Goal: Task Accomplishment & Management: Use online tool/utility

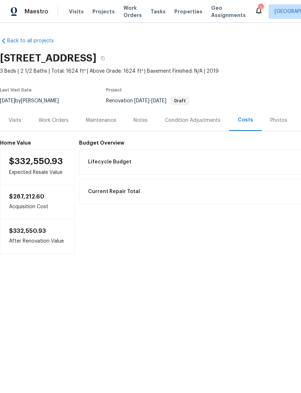
click at [69, 123] on div "Work Orders" at bounding box center [53, 119] width 47 height 21
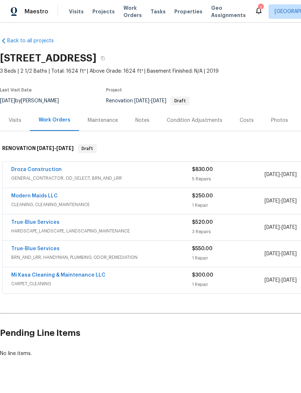
click at [48, 171] on link "Droza Construction" at bounding box center [36, 169] width 51 height 5
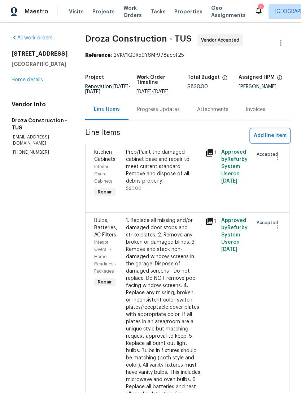
click at [276, 140] on span "Add line item" at bounding box center [270, 135] width 33 height 9
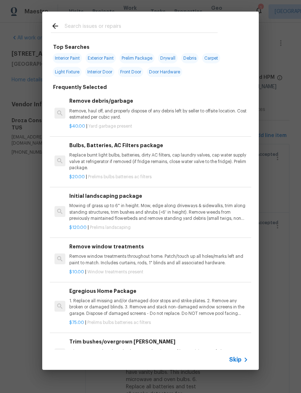
click at [177, 20] on div at bounding box center [134, 26] width 184 height 29
click at [145, 30] on input "text" at bounding box center [141, 27] width 153 height 11
type input "Dispo"
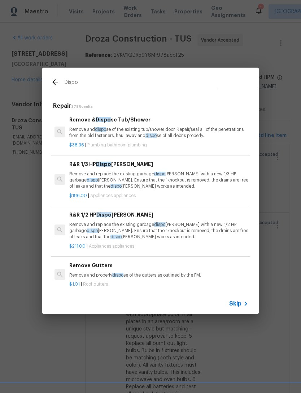
click at [185, 238] on p "Remove and replace the existing garbage dispo sal with a new 1/2 HP garbage dis…" at bounding box center [158, 230] width 179 height 18
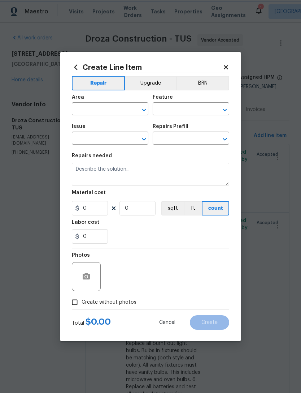
type input "Appliances"
type textarea "Remove and replace the existing garbage disposal with a new 1/2 HP garbage disp…"
type input "1"
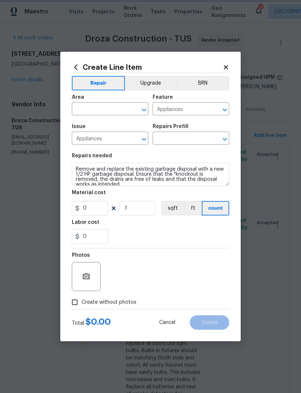
type input "R&R 1/2 HP Disposal $211.00"
type input "211"
click at [211, 224] on div "Labor cost" at bounding box center [151, 224] width 158 height 9
click at [114, 109] on input "text" at bounding box center [100, 109] width 56 height 11
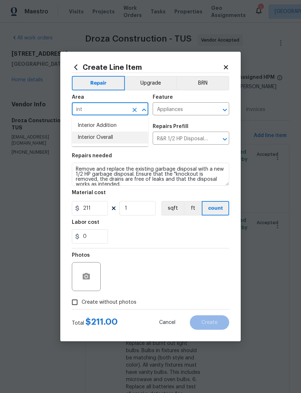
click at [118, 142] on li "Interior Overall" at bounding box center [110, 137] width 77 height 12
type input "Interior Overall"
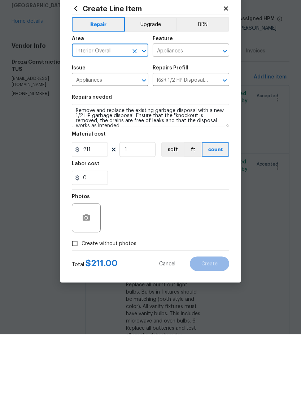
click at [80, 295] on input "Create without photos" at bounding box center [75, 302] width 14 height 14
checkbox input "true"
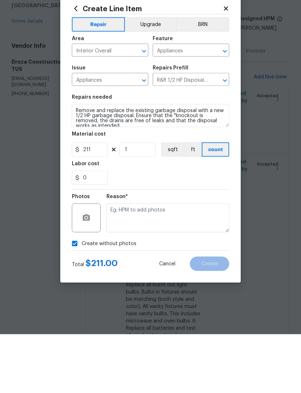
scroll to position [23, 0]
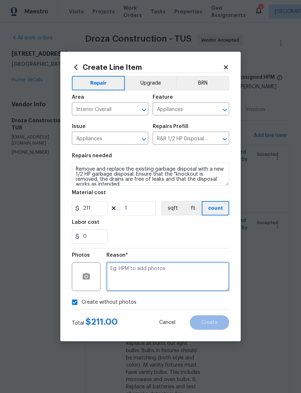
click at [154, 269] on textarea at bounding box center [168, 276] width 123 height 29
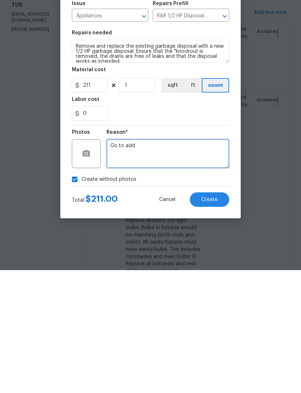
type textarea "Gc to add"
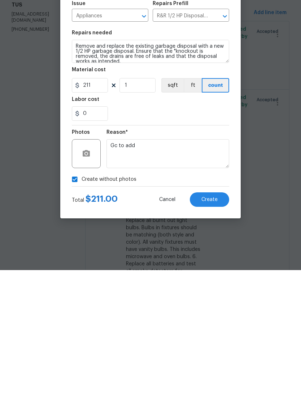
click at [219, 315] on button "Create" at bounding box center [209, 322] width 39 height 14
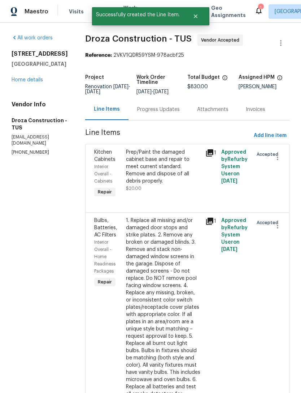
scroll to position [0, 0]
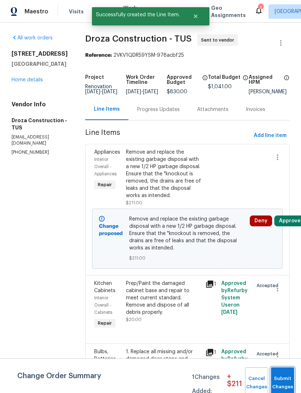
click at [290, 379] on span "Submit Changes" at bounding box center [283, 382] width 16 height 17
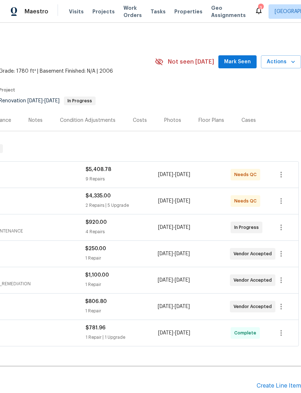
scroll to position [0, 107]
click at [283, 282] on icon "button" at bounding box center [281, 280] width 9 height 9
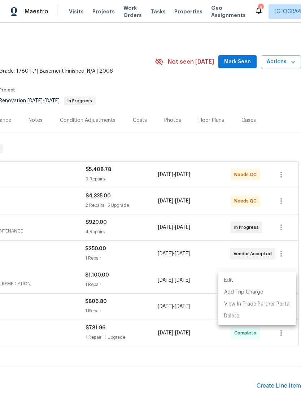
click at [254, 279] on li "Edit" at bounding box center [258, 280] width 78 height 12
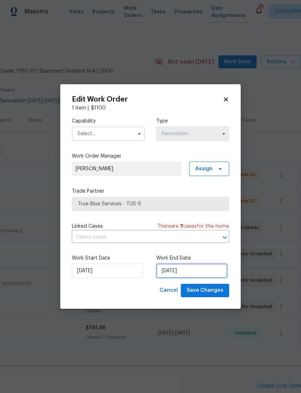
click at [187, 273] on input "[DATE]" at bounding box center [191, 270] width 71 height 14
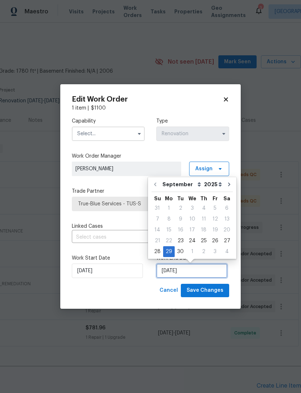
scroll to position [13, 0]
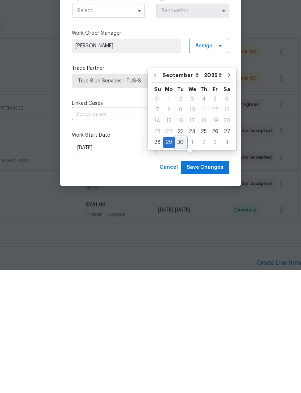
click at [183, 260] on div "30" at bounding box center [181, 265] width 12 height 10
type input "[DATE]"
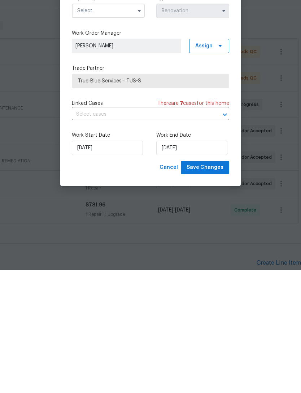
scroll to position [23, 0]
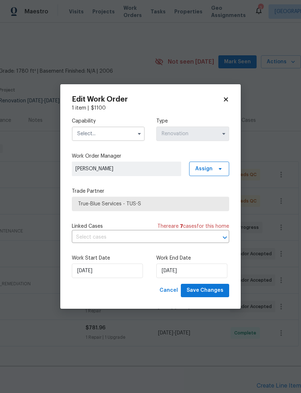
click at [115, 135] on input "text" at bounding box center [108, 133] width 73 height 14
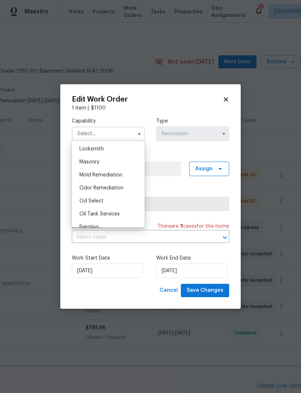
scroll to position [536, 0]
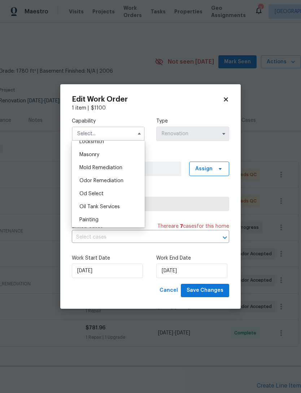
click at [118, 184] on div "Odor Remediation" at bounding box center [108, 180] width 69 height 13
type input "Odor Remediation"
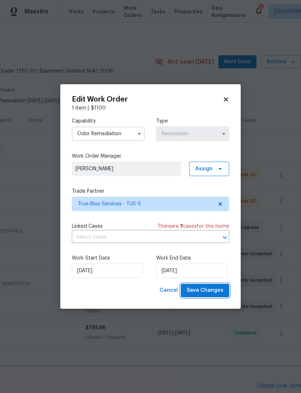
click at [212, 292] on span "Save Changes" at bounding box center [205, 290] width 37 height 9
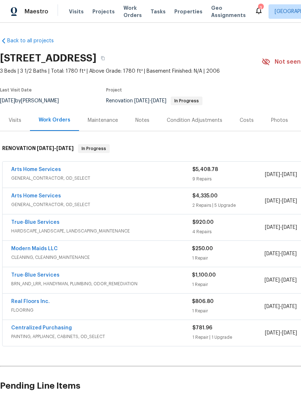
scroll to position [0, 0]
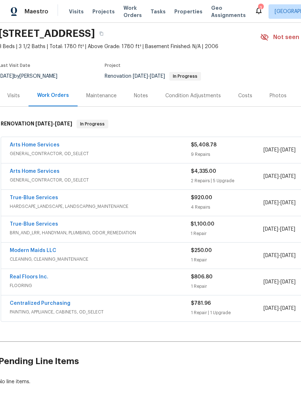
scroll to position [25, 3]
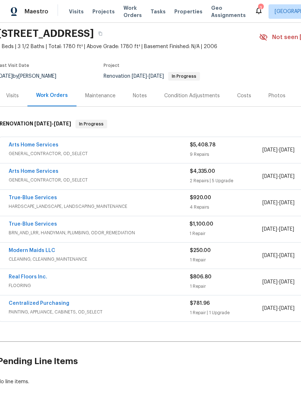
click at [117, 168] on div "Arts Home Services" at bounding box center [99, 172] width 181 height 9
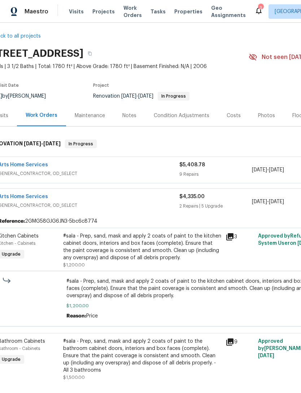
scroll to position [7, 20]
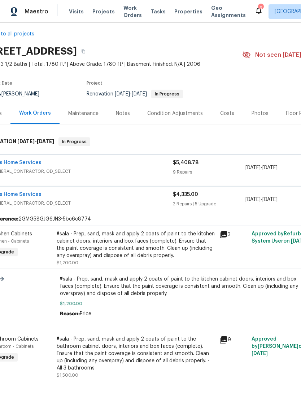
click at [127, 249] on div "#sala - Prep, sand, mask and apply 2 coats of paint to the kitchen cabinet door…" at bounding box center [136, 244] width 158 height 29
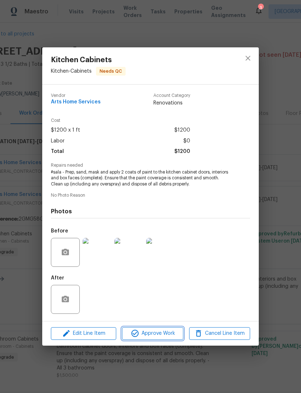
click at [154, 333] on span "Approve Work" at bounding box center [152, 333] width 57 height 9
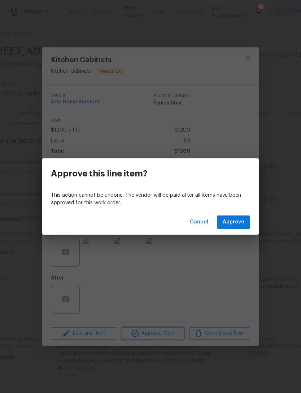
click at [150, 294] on div "Approve this line item? This action cannot be undone. The vendor will be paid a…" at bounding box center [150, 196] width 301 height 393
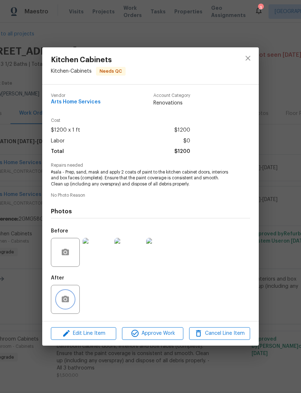
click at [64, 296] on icon "button" at bounding box center [65, 299] width 9 height 9
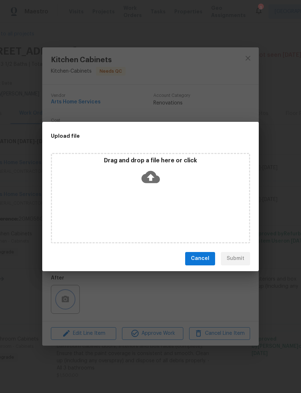
click at [154, 98] on div "Upload file Drag and drop a file here or click Cancel Submit" at bounding box center [150, 196] width 301 height 393
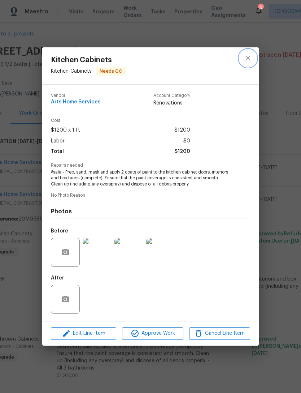
click at [245, 58] on icon "close" at bounding box center [248, 58] width 9 height 9
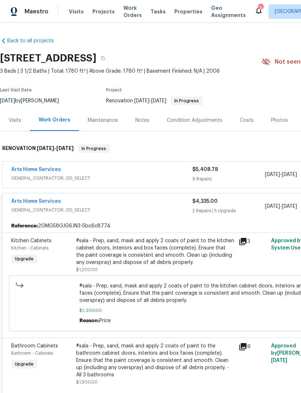
scroll to position [0, 0]
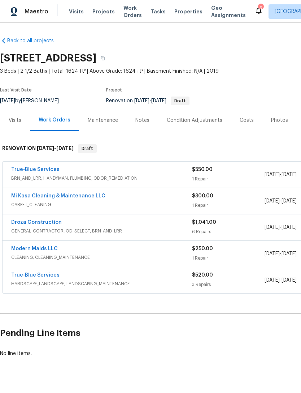
click at [39, 195] on link "Mi Kasa Cleaning & Maintenance LLC" at bounding box center [58, 195] width 94 height 5
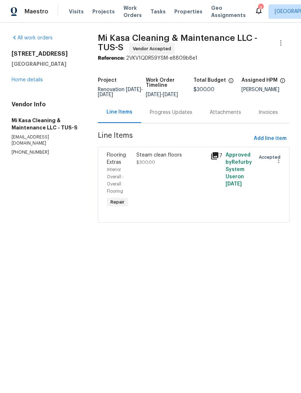
click at [164, 116] on div "Progress Updates" at bounding box center [171, 112] width 43 height 7
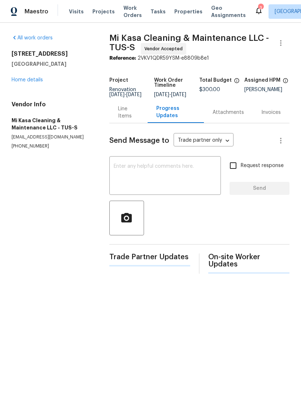
click at [135, 176] on textarea at bounding box center [165, 176] width 103 height 25
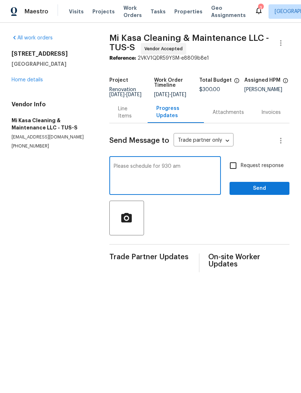
type textarea "Please schedule for 930 am"
click at [238, 173] on input "Request response" at bounding box center [233, 165] width 15 height 15
checkbox input "true"
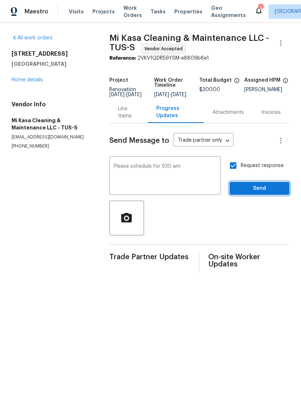
click at [265, 192] on span "Send" at bounding box center [260, 188] width 48 height 9
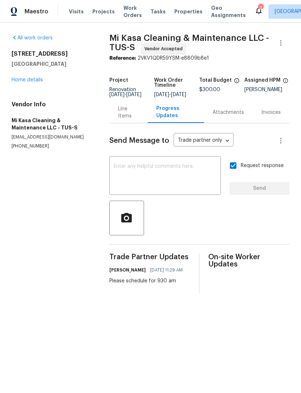
click at [30, 86] on div "All work orders [STREET_ADDRESS] Home details Vendor Info Mi Kasa Cleaning & Ma…" at bounding box center [52, 91] width 81 height 115
click at [25, 74] on div "[STREET_ADDRESS][PERSON_NAME] Home details" at bounding box center [52, 66] width 81 height 33
click at [27, 81] on link "Home details" at bounding box center [27, 79] width 31 height 5
